Goal: Navigation & Orientation: Find specific page/section

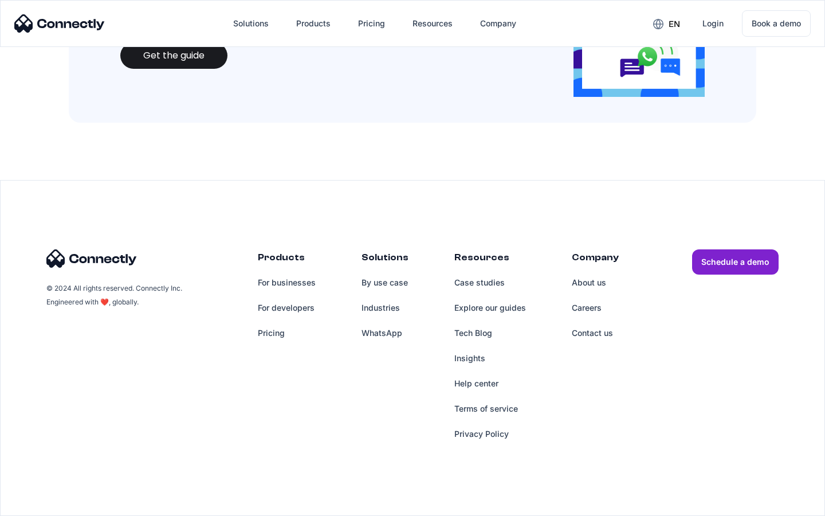
scroll to position [1246, 0]
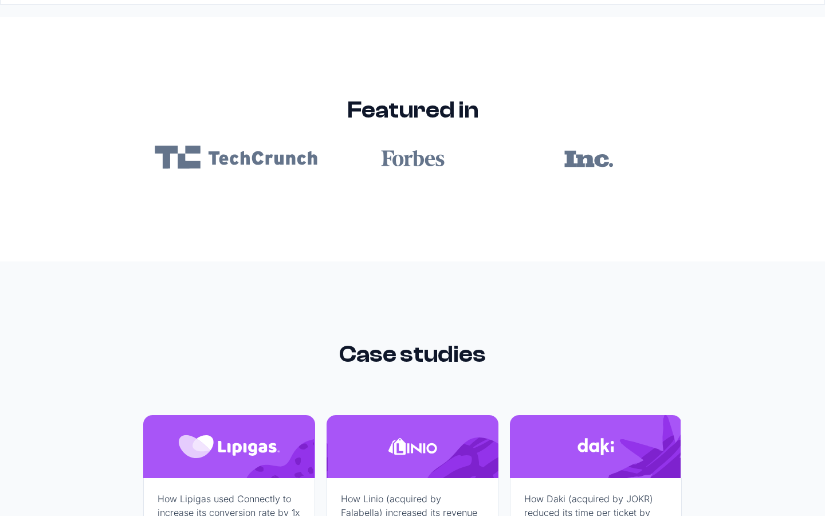
scroll to position [6865, 0]
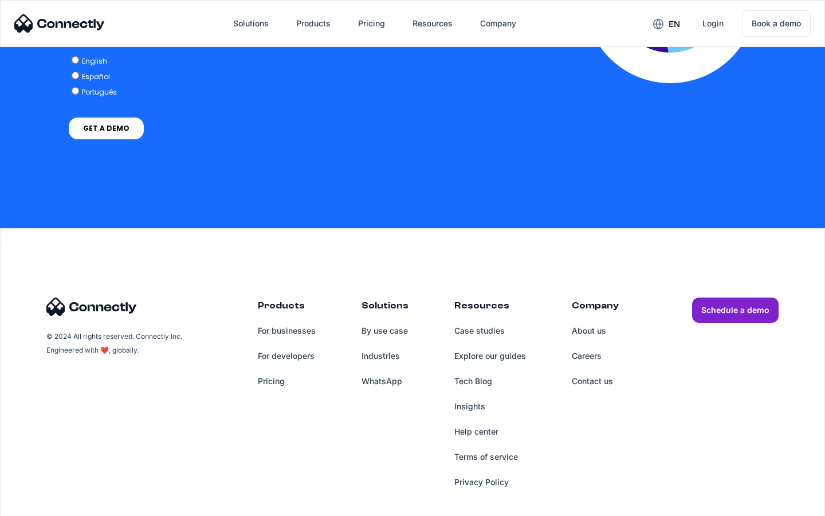
scroll to position [2342, 0]
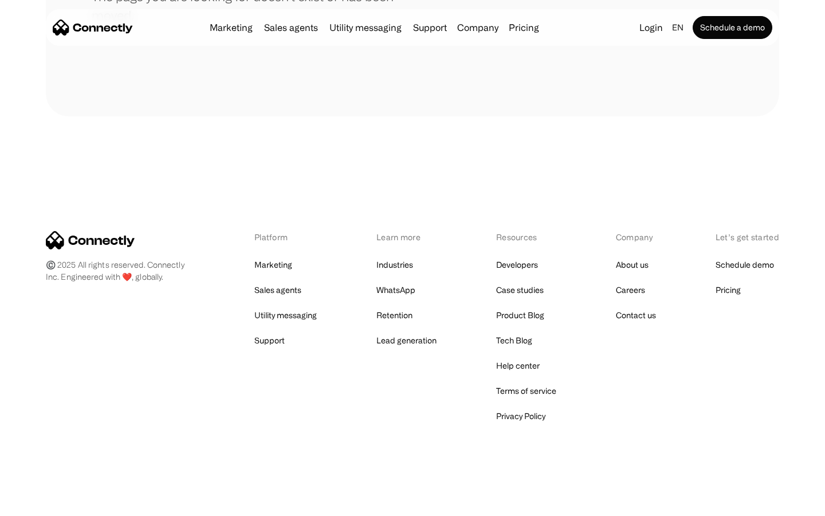
scroll to position [209, 0]
